Goal: Task Accomplishment & Management: Manage account settings

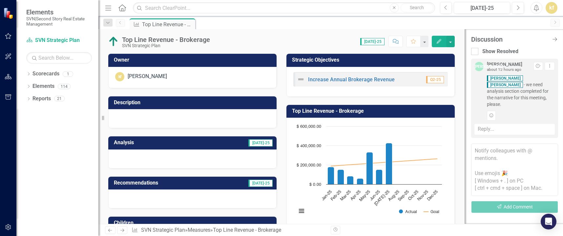
click at [128, 145] on h3 "Analysis" at bounding box center [149, 143] width 71 height 6
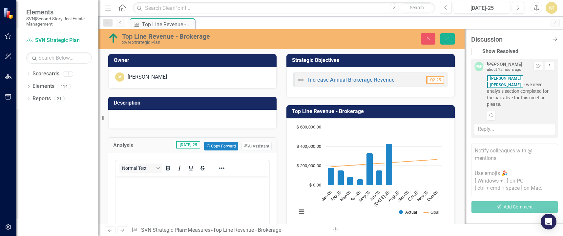
click at [156, 161] on div "Normal Text" at bounding box center [192, 167] width 154 height 15
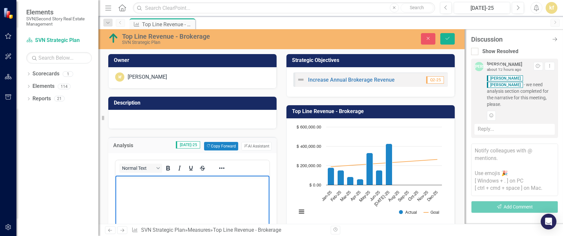
click at [145, 179] on p "Rich Text Area. Press ALT-0 for help." at bounding box center [192, 181] width 150 height 8
drag, startPoint x: 150, startPoint y: 180, endPoint x: 229, endPoint y: 180, distance: 78.3
click at [229, 180] on p "Overall, we're going to end up arou" at bounding box center [192, 181] width 150 height 8
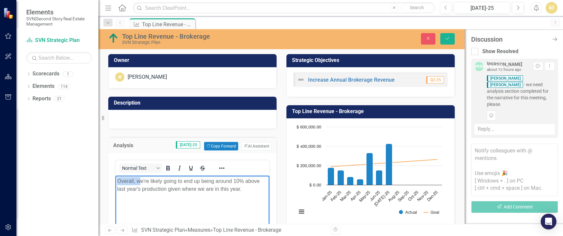
drag, startPoint x: 140, startPoint y: 180, endPoint x: 113, endPoint y: 180, distance: 26.6
click at [115, 180] on html "Overall, we're likely going to end up being around 10% above last year's produc…" at bounding box center [192, 224] width 154 height 98
click at [244, 190] on p "We're likely going to end up being around 10% above last year's production give…" at bounding box center [192, 185] width 150 height 16
click at [227, 198] on p "We're likely going to end up being around 10% above last year's production give…" at bounding box center [192, 189] width 150 height 24
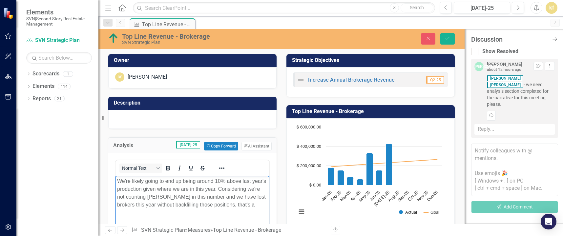
click at [180, 208] on p "We're likely going to end up being around 10% above last year's production give…" at bounding box center [192, 192] width 150 height 31
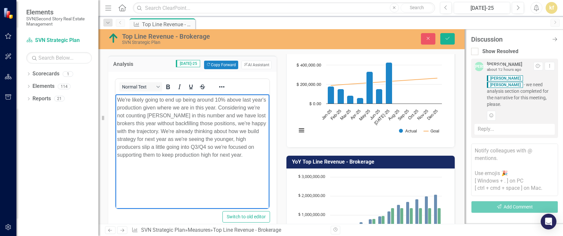
scroll to position [82, 0]
click at [451, 39] on button "Save" at bounding box center [447, 38] width 14 height 11
